Goal: Task Accomplishment & Management: Manage account settings

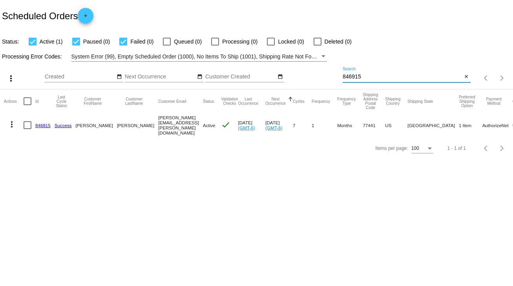
drag, startPoint x: 368, startPoint y: 75, endPoint x: 338, endPoint y: 80, distance: 30.0
click at [338, 80] on div "more_vert Sep Jan Feb Mar [DATE]" at bounding box center [256, 76] width 513 height 28
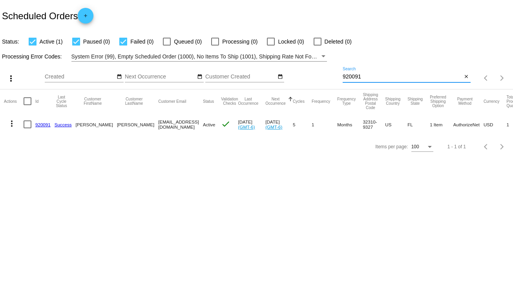
type input "920091"
click at [27, 126] on div at bounding box center [28, 125] width 8 height 8
click at [27, 128] on input "checkbox" at bounding box center [27, 128] width 0 height 0
checkbox input "true"
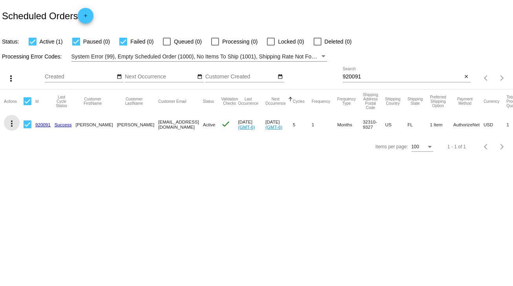
click at [10, 125] on mat-icon "more_vert" at bounding box center [11, 123] width 9 height 9
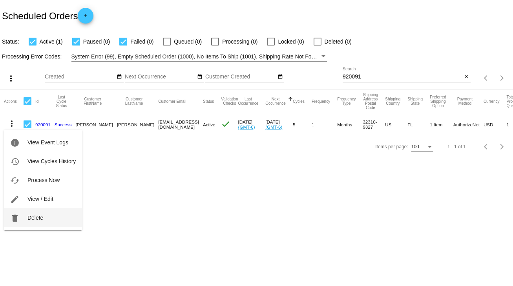
click at [38, 217] on span "Delete" at bounding box center [35, 218] width 16 height 6
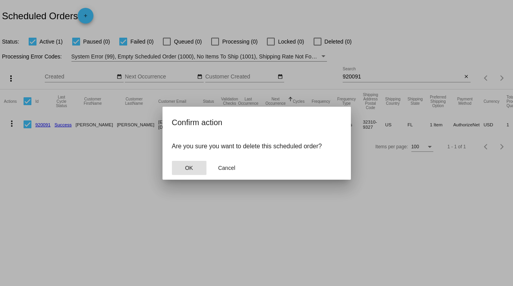
click at [186, 168] on span "OK" at bounding box center [189, 168] width 8 height 6
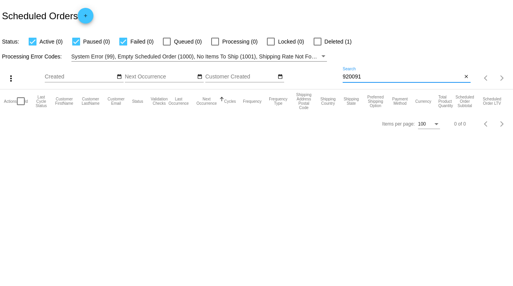
drag, startPoint x: 370, startPoint y: 73, endPoint x: 315, endPoint y: 79, distance: 55.3
click at [315, 79] on div "more_vert Sep Jan Feb Mar [DATE]" at bounding box center [256, 76] width 513 height 28
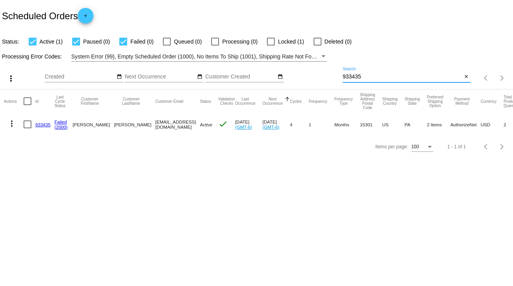
type input "933435"
click at [43, 124] on link "933435" at bounding box center [42, 124] width 15 height 5
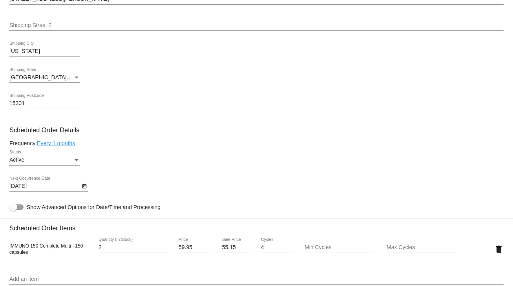
scroll to position [377, 0]
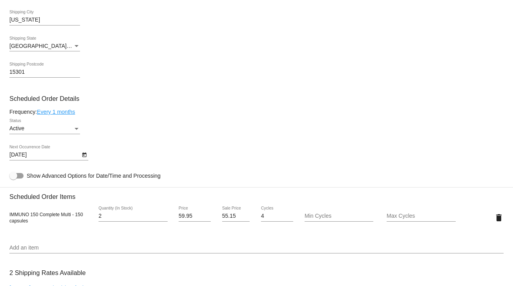
click at [82, 156] on icon "Open calendar" at bounding box center [84, 155] width 4 height 5
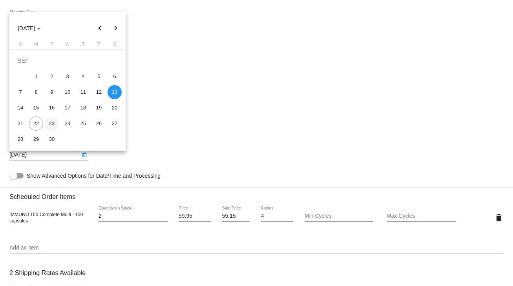
click at [52, 122] on div "23" at bounding box center [52, 124] width 14 height 14
type input "9/23/2025"
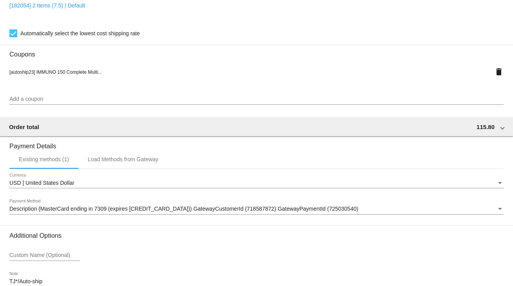
scroll to position [712, 0]
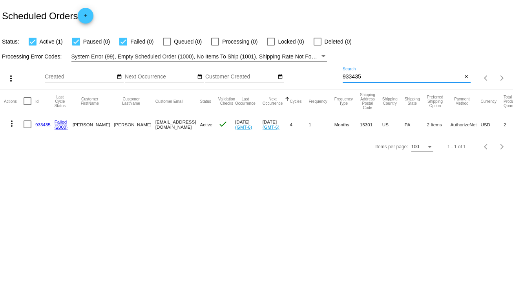
drag, startPoint x: 366, startPoint y: 74, endPoint x: 327, endPoint y: 77, distance: 39.4
click at [327, 77] on div "more_vert Sep Jan Feb Mar [DATE]" at bounding box center [256, 76] width 513 height 28
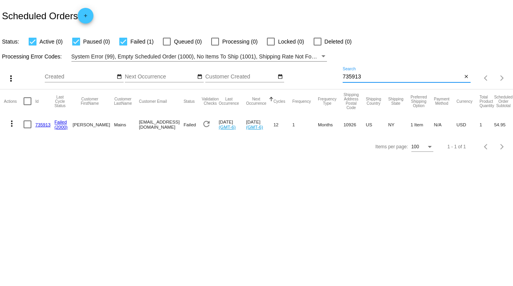
type input "735913"
click at [28, 125] on div at bounding box center [28, 125] width 8 height 8
click at [27, 128] on input "checkbox" at bounding box center [27, 128] width 0 height 0
checkbox input "true"
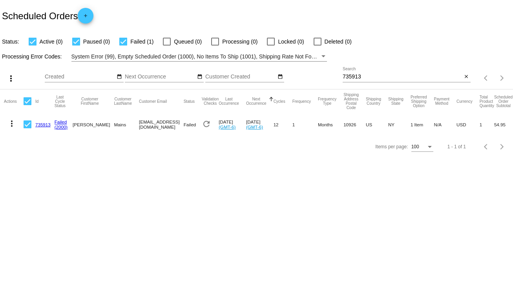
click at [11, 126] on mat-icon "more_vert" at bounding box center [11, 123] width 9 height 9
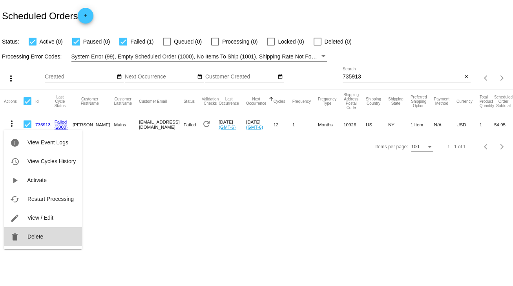
click at [40, 238] on span "Delete" at bounding box center [35, 237] width 16 height 6
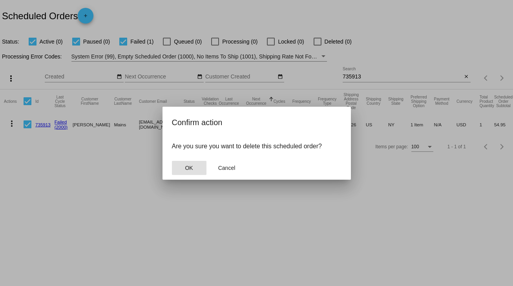
click at [190, 166] on span "OK" at bounding box center [189, 168] width 8 height 6
